Goal: Navigation & Orientation: Find specific page/section

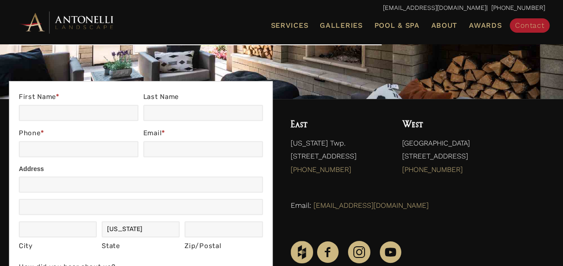
scroll to position [125, 0]
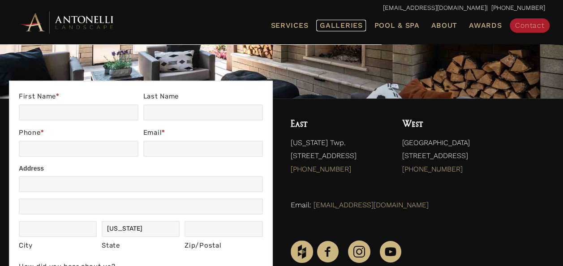
click at [328, 22] on span "Galleries" at bounding box center [341, 25] width 43 height 9
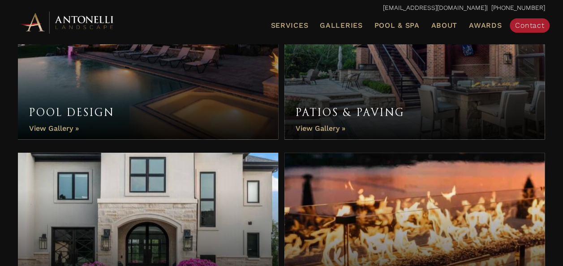
scroll to position [361, 0]
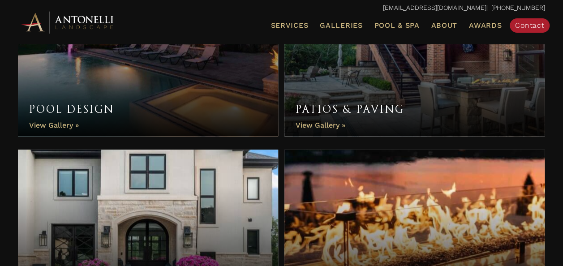
click at [322, 124] on link "Patios & Paving" at bounding box center [414, 55] width 260 height 161
